Goal: Find specific page/section: Find specific page/section

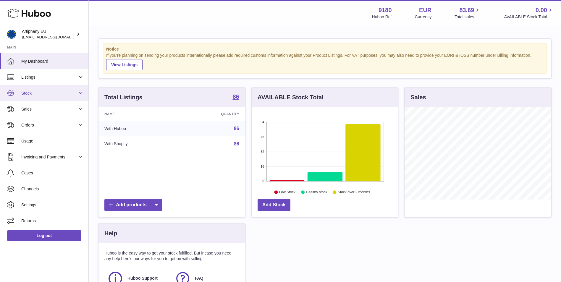
scroll to position [92, 146]
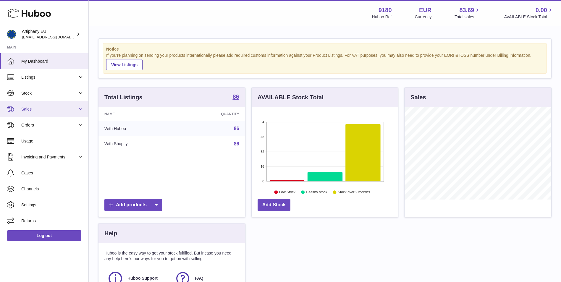
click at [51, 111] on span "Sales" at bounding box center [49, 109] width 56 height 6
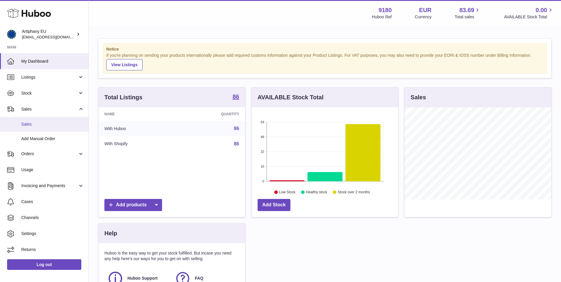
click at [51, 123] on span "Sales" at bounding box center [52, 124] width 63 height 6
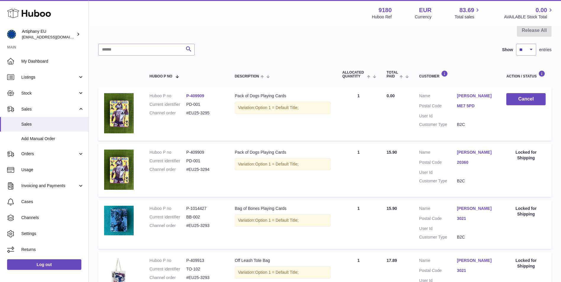
scroll to position [30, 0]
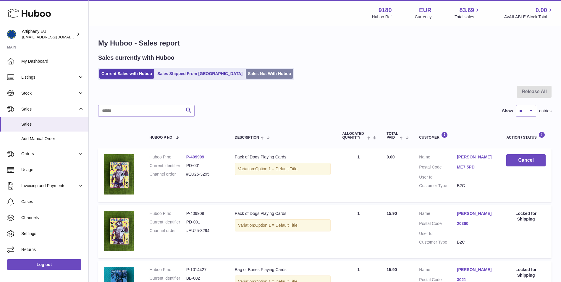
click at [246, 71] on link "Sales Not With Huboo" at bounding box center [269, 74] width 47 height 10
